Goal: Task Accomplishment & Management: Use online tool/utility

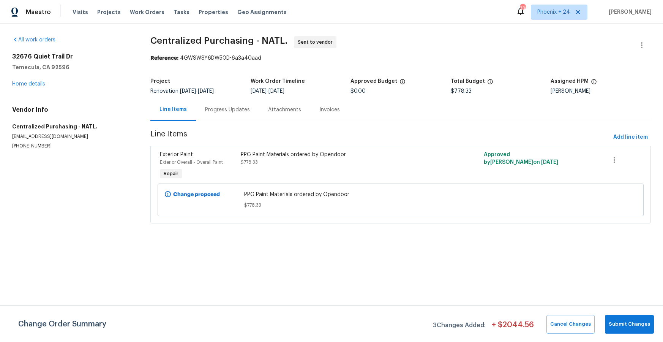
click at [155, 14] on span "Work Orders" at bounding box center [147, 12] width 35 height 8
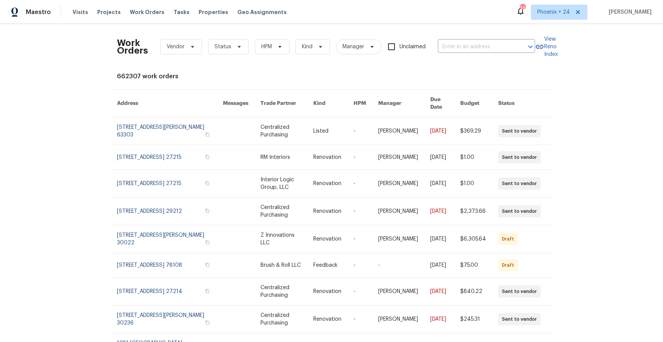
click at [453, 58] on div "Work Orders Vendor Status HPM Kind Manager Unclaimed ​" at bounding box center [326, 46] width 418 height 33
click at [454, 48] on input "text" at bounding box center [476, 47] width 76 height 12
paste input "[STREET_ADDRESS]"
type input "[STREET_ADDRESS]"
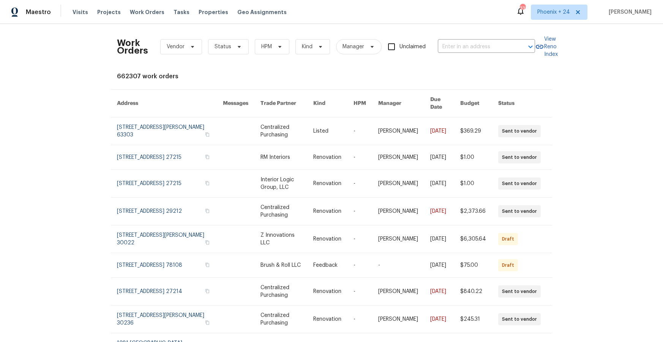
scroll to position [0, 0]
click at [550, 16] on span "Phoenix + 24" at bounding box center [554, 12] width 33 height 8
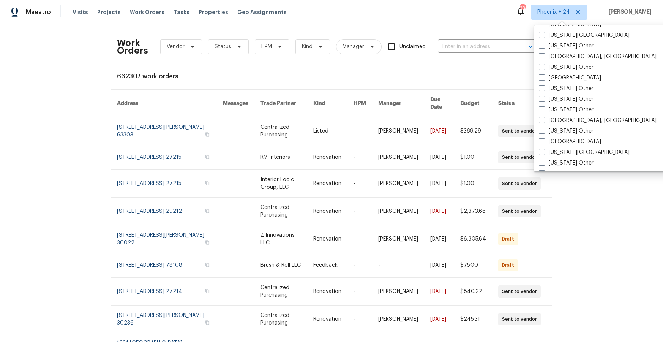
scroll to position [519, 0]
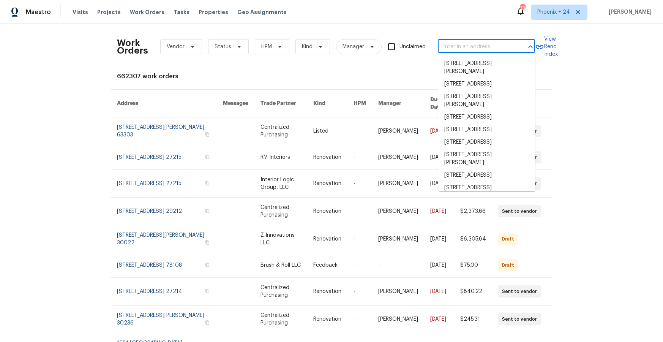
click at [482, 46] on input "text" at bounding box center [476, 47] width 76 height 12
paste input "[STREET_ADDRESS]"
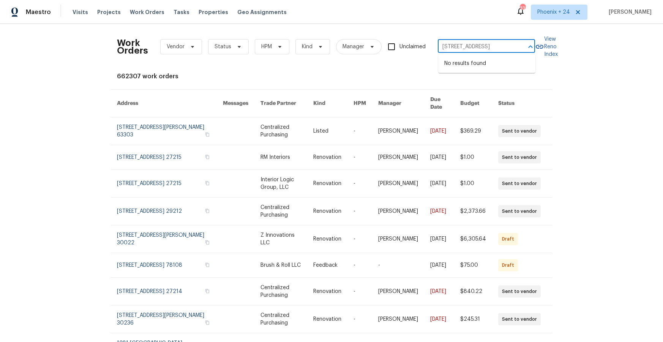
type input "[STREET_ADDRESS]"
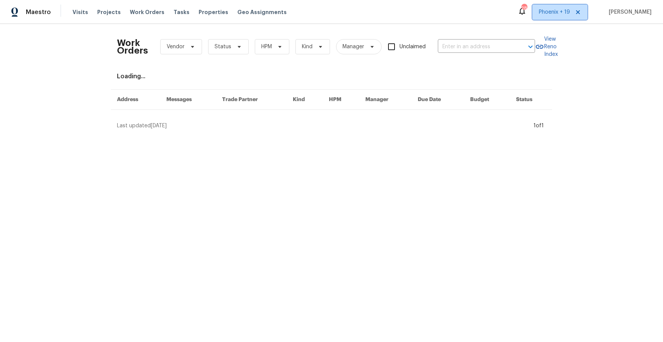
click at [547, 15] on span "Phoenix + 19" at bounding box center [554, 12] width 31 height 8
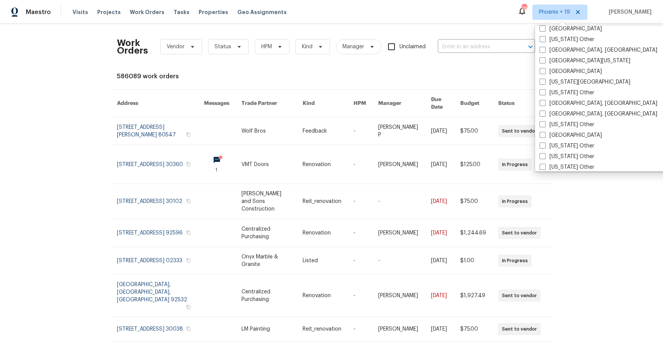
scroll to position [451, 0]
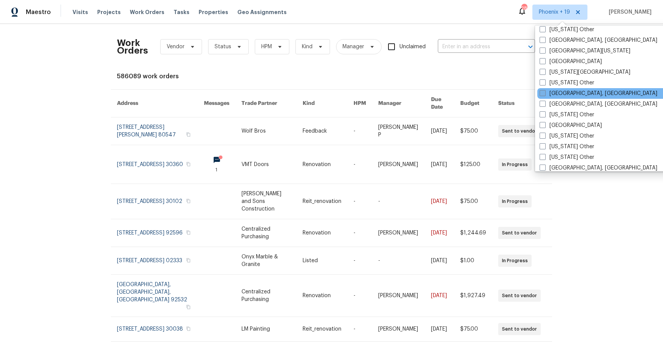
click at [555, 97] on label "[GEOGRAPHIC_DATA], [GEOGRAPHIC_DATA]" at bounding box center [599, 94] width 118 height 8
click at [545, 95] on input "[GEOGRAPHIC_DATA], [GEOGRAPHIC_DATA]" at bounding box center [542, 92] width 5 height 5
checkbox input "true"
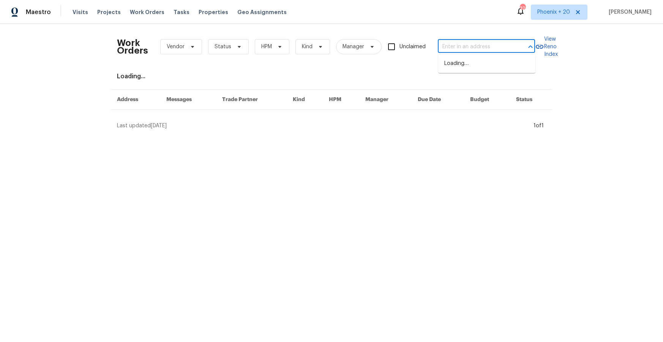
click at [479, 43] on input "text" at bounding box center [476, 47] width 76 height 12
paste input "[STREET_ADDRESS]"
type input "[STREET_ADDRESS]"
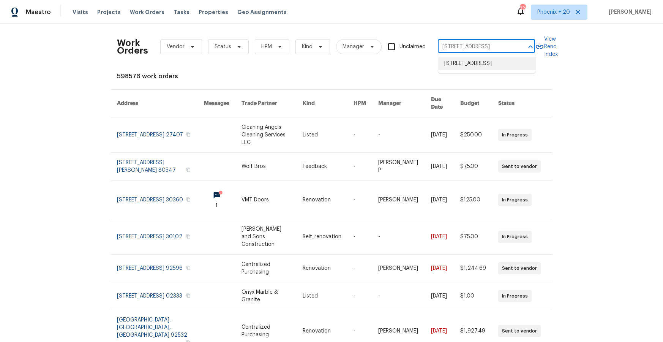
click at [475, 70] on li "[STREET_ADDRESS]" at bounding box center [486, 63] width 97 height 13
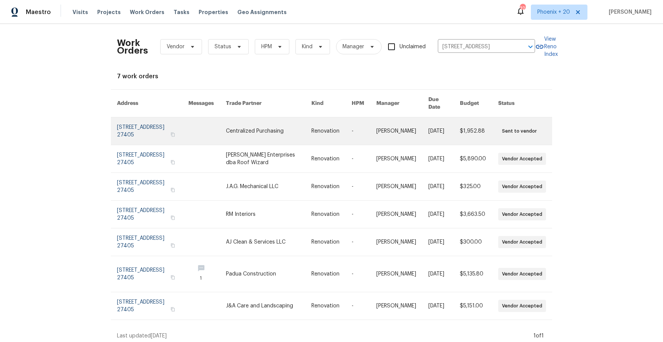
click at [270, 129] on link at bounding box center [269, 130] width 86 height 27
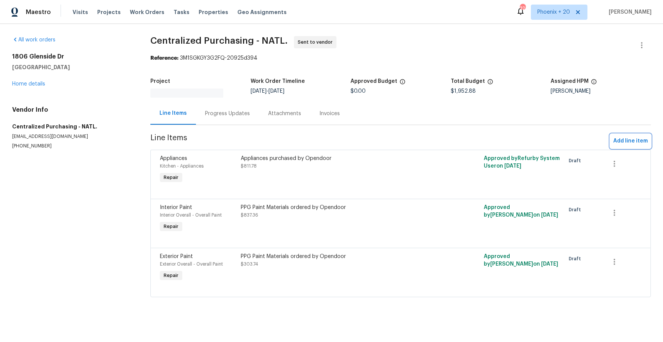
click at [632, 141] on span "Add line item" at bounding box center [631, 140] width 35 height 9
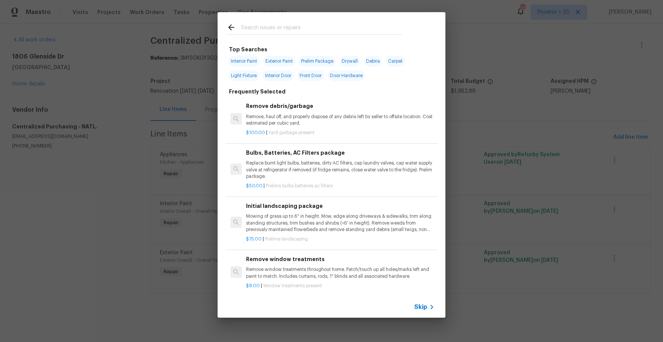
click at [327, 30] on input "text" at bounding box center [321, 28] width 161 height 11
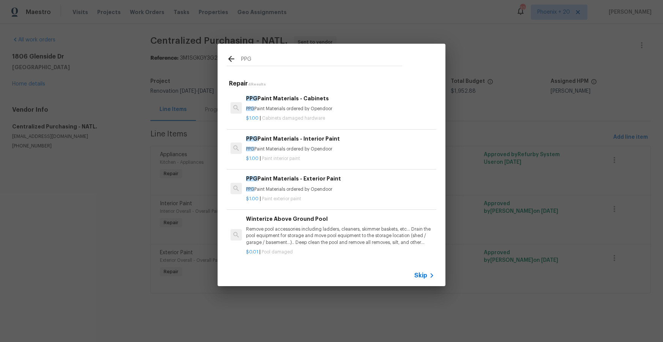
type input "PPG"
click at [340, 143] on div "PPG Paint Materials - Interior Paint PPG Paint Materials ordered by Opendoor" at bounding box center [340, 143] width 188 height 18
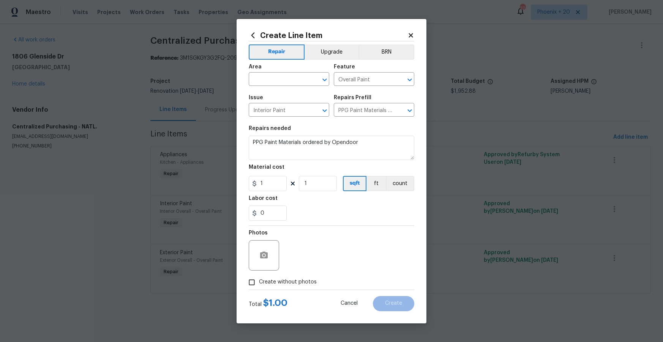
click at [249, 36] on icon at bounding box center [253, 35] width 8 height 8
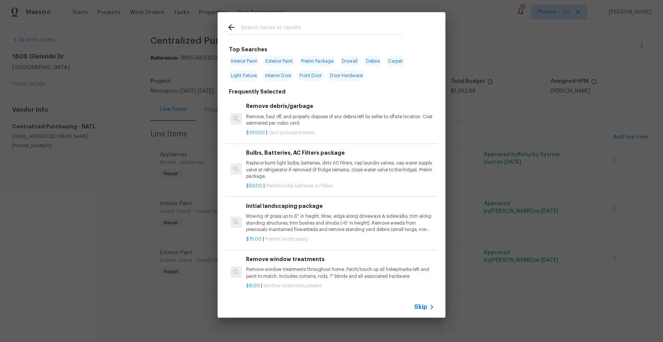
click at [259, 28] on input "text" at bounding box center [321, 28] width 161 height 11
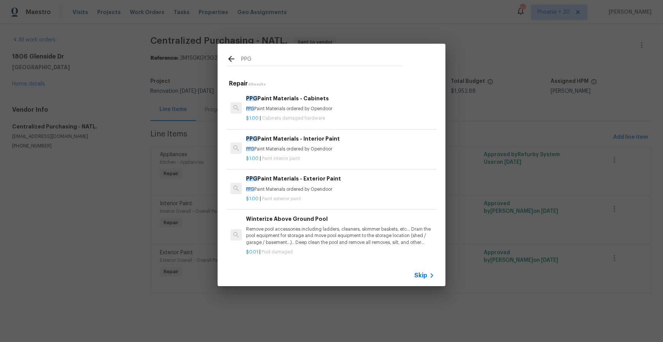
type input "PPG"
click at [338, 106] on p "PPG Paint Materials ordered by Opendoor" at bounding box center [340, 109] width 188 height 6
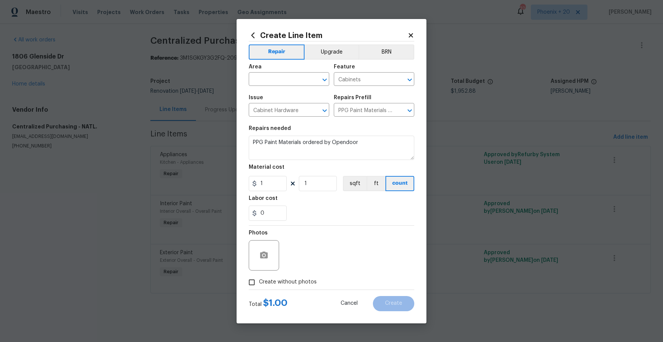
click at [298, 73] on div "Area" at bounding box center [289, 69] width 81 height 10
click at [297, 74] on input "text" at bounding box center [278, 80] width 59 height 12
click at [298, 106] on li "Interior Overall" at bounding box center [289, 109] width 81 height 13
type input "Interior Overall"
drag, startPoint x: 371, startPoint y: 252, endPoint x: 365, endPoint y: 247, distance: 6.8
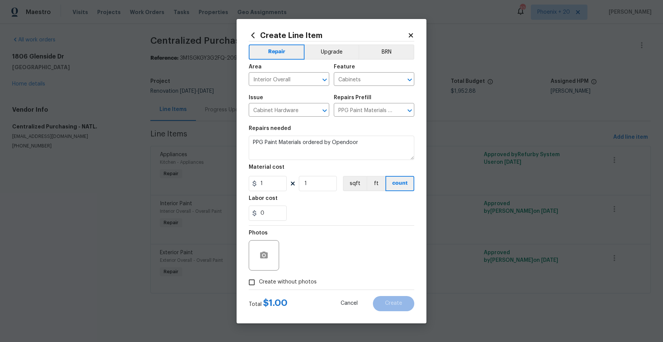
click at [368, 249] on div "Photos" at bounding box center [332, 250] width 166 height 49
click at [269, 182] on input "1" at bounding box center [268, 183] width 38 height 15
drag, startPoint x: 269, startPoint y: 182, endPoint x: 257, endPoint y: 182, distance: 11.8
click at [257, 182] on div "1" at bounding box center [268, 183] width 38 height 15
type input "619.74"
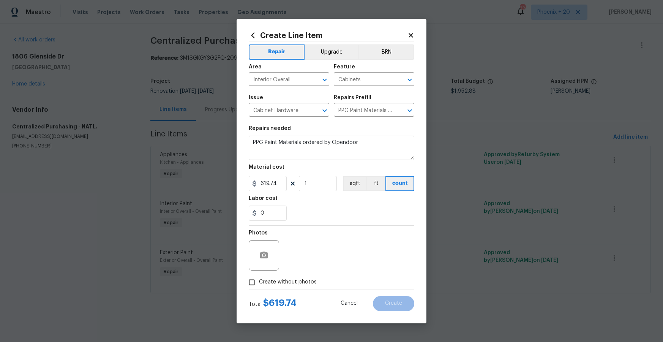
click at [294, 280] on span "Create without photos" at bounding box center [288, 282] width 58 height 8
click at [259, 280] on input "Create without photos" at bounding box center [252, 282] width 14 height 14
checkbox input "true"
click at [300, 269] on textarea at bounding box center [349, 255] width 129 height 30
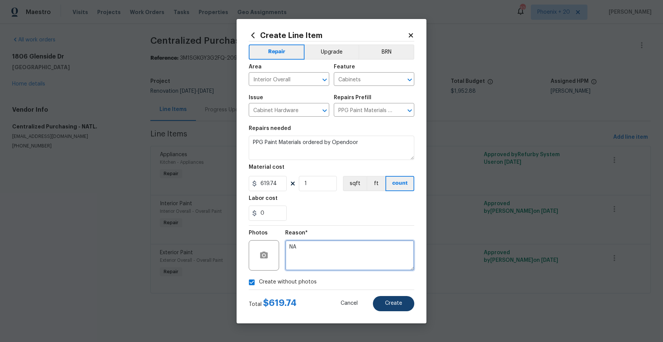
type textarea "NA"
click at [383, 296] on button "Create" at bounding box center [393, 303] width 41 height 15
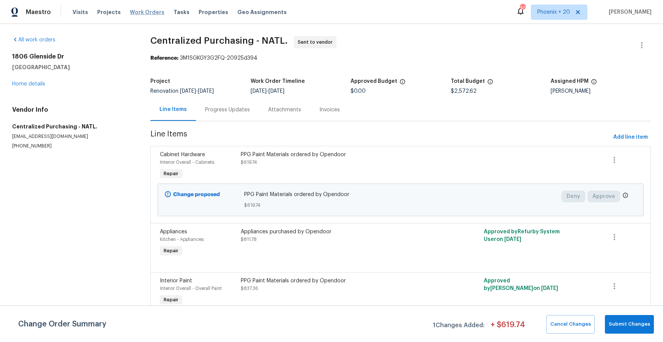
click at [147, 16] on span "Work Orders" at bounding box center [147, 12] width 35 height 8
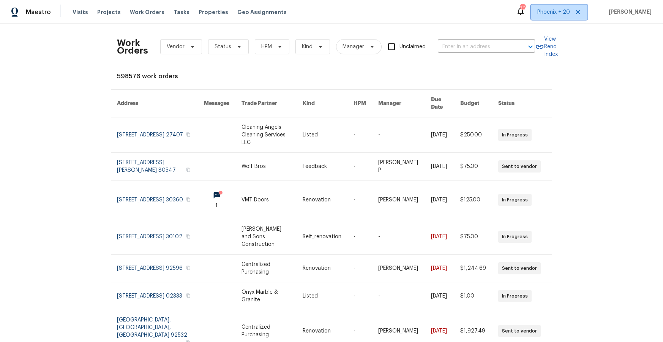
click at [536, 16] on span "Phoenix + 20" at bounding box center [559, 12] width 57 height 15
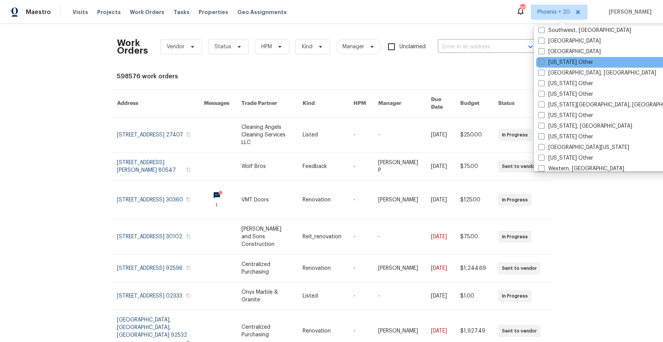
scroll to position [1114, 0]
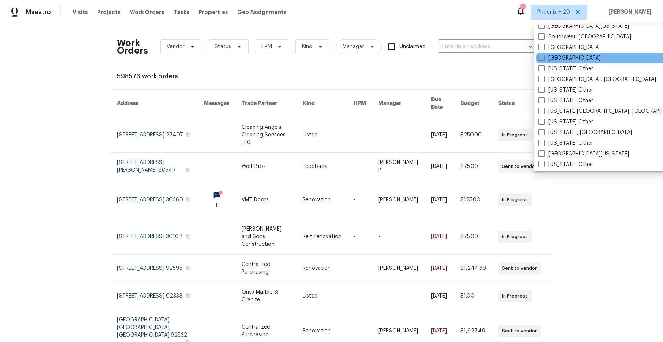
click at [556, 59] on label "[GEOGRAPHIC_DATA]" at bounding box center [570, 58] width 62 height 8
click at [544, 59] on input "[GEOGRAPHIC_DATA]" at bounding box center [541, 56] width 5 height 5
checkbox input "true"
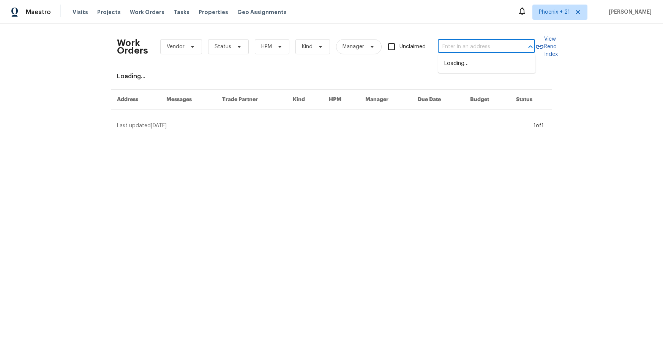
click at [471, 47] on input "text" at bounding box center [476, 47] width 76 height 12
paste input "[STREET_ADDRESS][PERSON_NAME]"
type input "[STREET_ADDRESS][PERSON_NAME]"
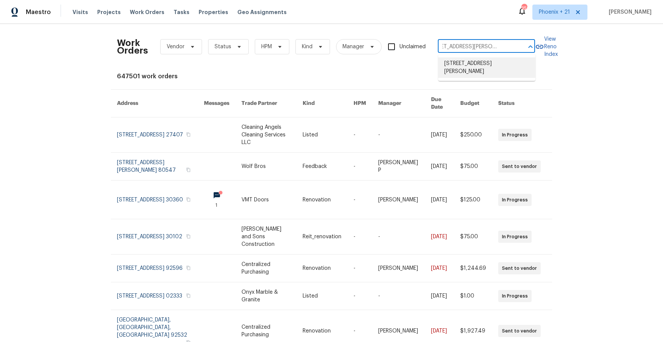
click at [466, 75] on li "[STREET_ADDRESS][PERSON_NAME]" at bounding box center [486, 67] width 97 height 21
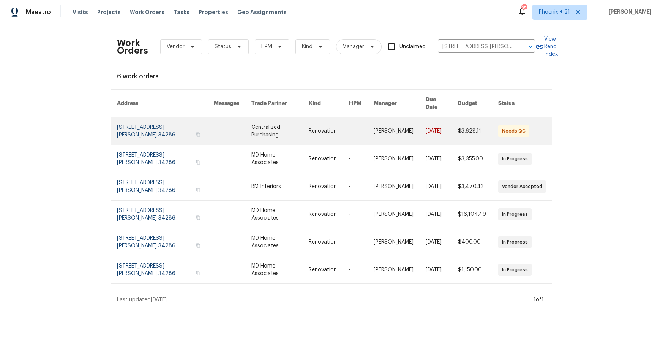
click at [257, 121] on link at bounding box center [280, 130] width 57 height 27
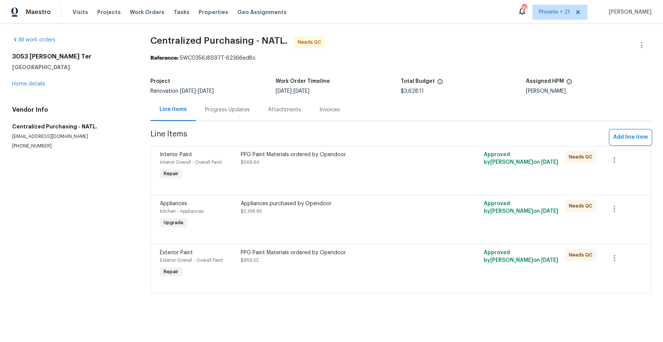
click at [637, 139] on span "Add line item" at bounding box center [631, 137] width 35 height 9
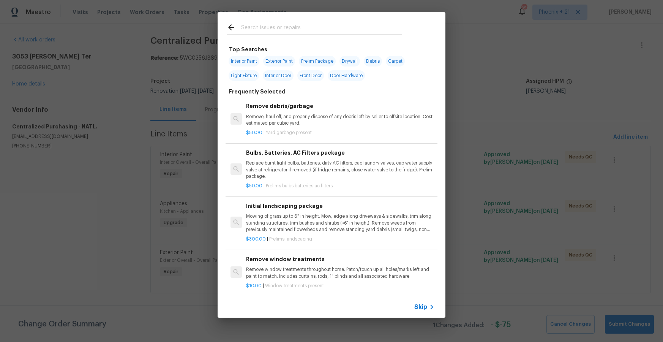
click at [297, 28] on input "text" at bounding box center [321, 28] width 161 height 11
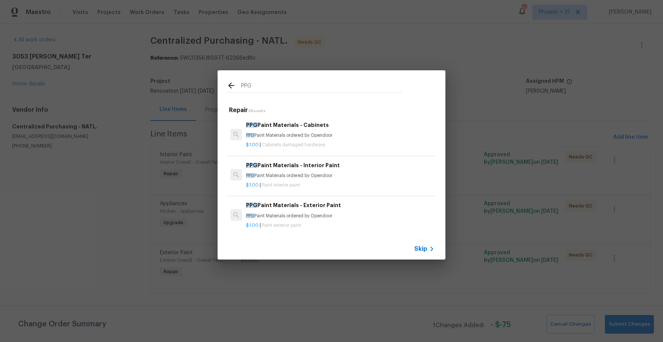
type input "PPG"
click at [352, 168] on h6 "PPG Paint Materials - Interior Paint" at bounding box center [340, 165] width 188 height 8
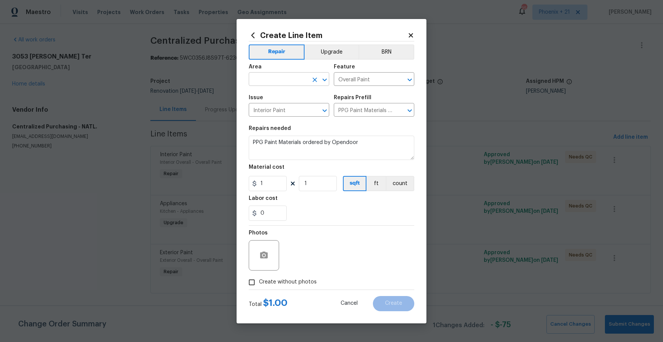
click at [288, 83] on input "text" at bounding box center [278, 80] width 59 height 12
click at [290, 107] on li "Interior Overall" at bounding box center [289, 109] width 81 height 13
type input "Interior Overall"
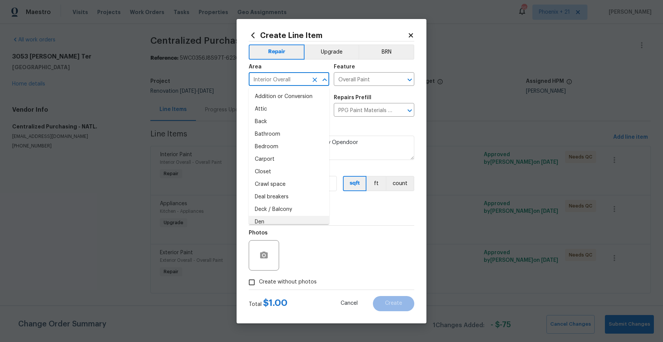
click at [341, 234] on div "Photos" at bounding box center [332, 250] width 166 height 49
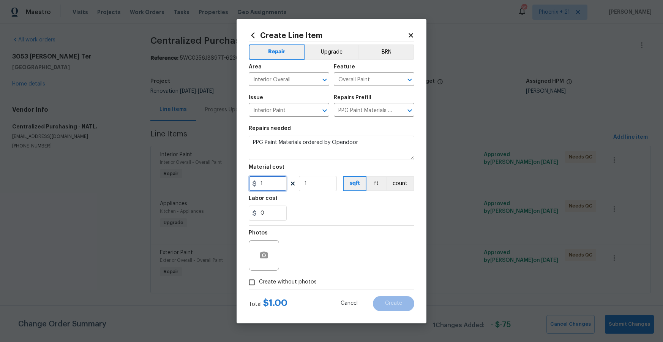
drag, startPoint x: 265, startPoint y: 188, endPoint x: 255, endPoint y: 186, distance: 10.4
click at [255, 186] on div "1" at bounding box center [268, 183] width 38 height 15
type input "86.69"
click at [288, 274] on div "Photos" at bounding box center [332, 250] width 166 height 49
click at [300, 276] on label "Create without photos" at bounding box center [281, 282] width 72 height 14
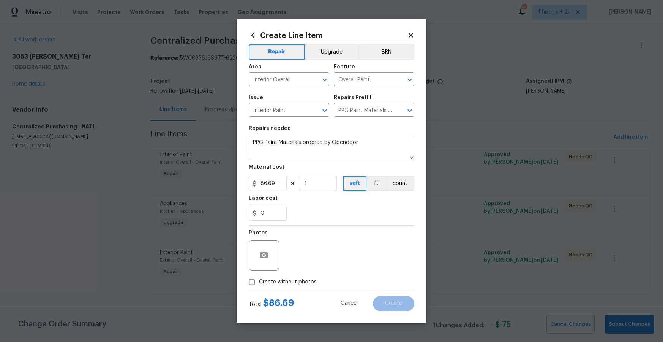
click at [259, 276] on input "Create without photos" at bounding box center [252, 282] width 14 height 14
click at [306, 278] on span "Create without photos" at bounding box center [288, 282] width 58 height 8
click at [259, 278] on input "Create without photos" at bounding box center [252, 282] width 14 height 14
click at [311, 276] on label "Create without photos" at bounding box center [281, 282] width 72 height 14
click at [259, 276] on input "Create without photos" at bounding box center [252, 282] width 14 height 14
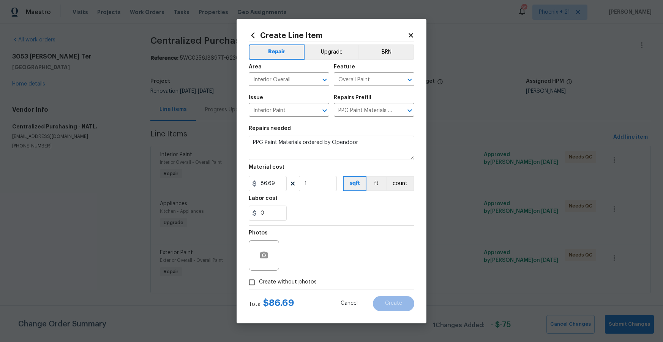
checkbox input "true"
drag, startPoint x: 311, startPoint y: 276, endPoint x: 313, endPoint y: 263, distance: 13.1
click at [313, 263] on textarea at bounding box center [349, 255] width 129 height 30
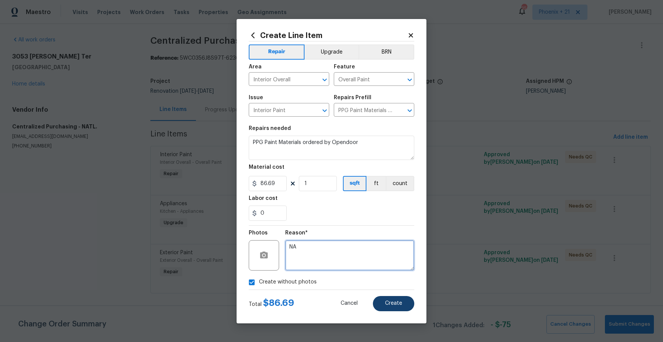
type textarea "NA"
click at [405, 302] on button "Create" at bounding box center [393, 303] width 41 height 15
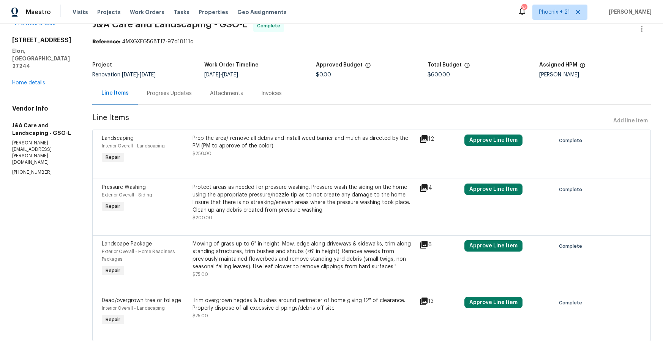
scroll to position [4, 0]
